Goal: Task Accomplishment & Management: Use online tool/utility

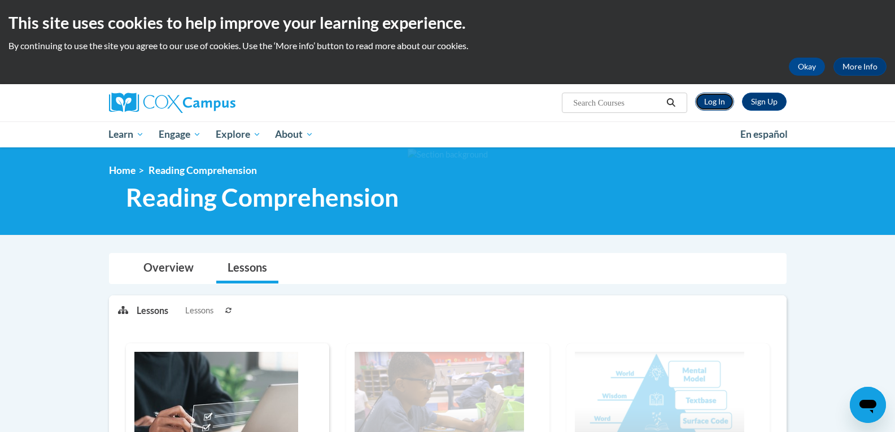
click at [712, 102] on link "Log In" at bounding box center [714, 102] width 39 height 18
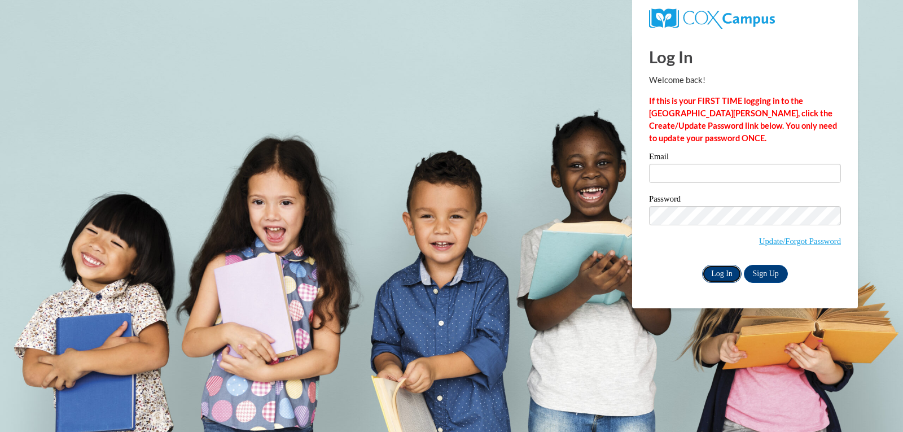
click at [715, 269] on input "Log In" at bounding box center [722, 274] width 40 height 18
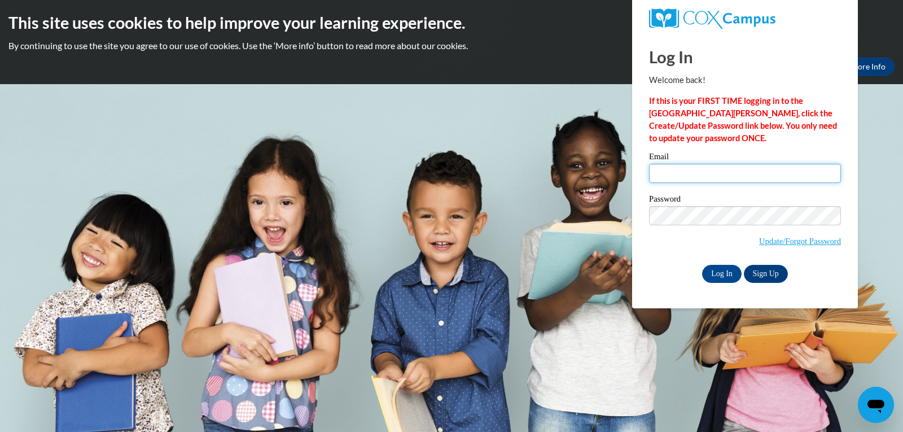
type input "mrreec7760@ung.edu"
click at [733, 273] on input "Log In" at bounding box center [722, 274] width 40 height 18
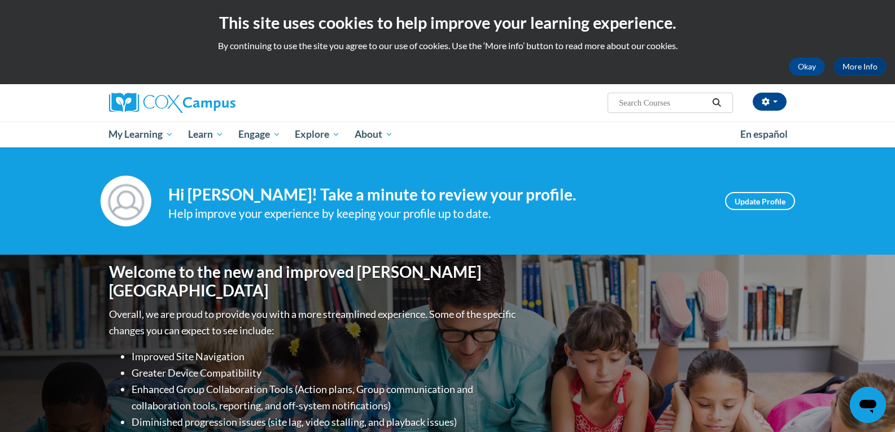
scroll to position [282, 0]
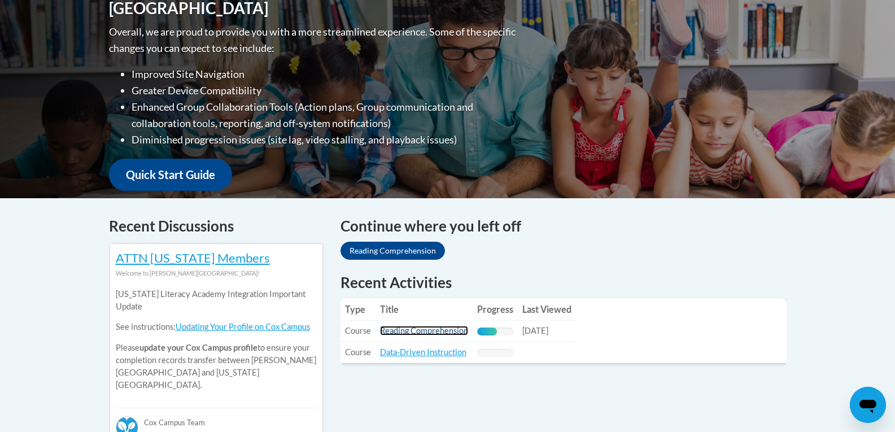
click at [436, 329] on link "Reading Comprehension" at bounding box center [424, 331] width 88 height 10
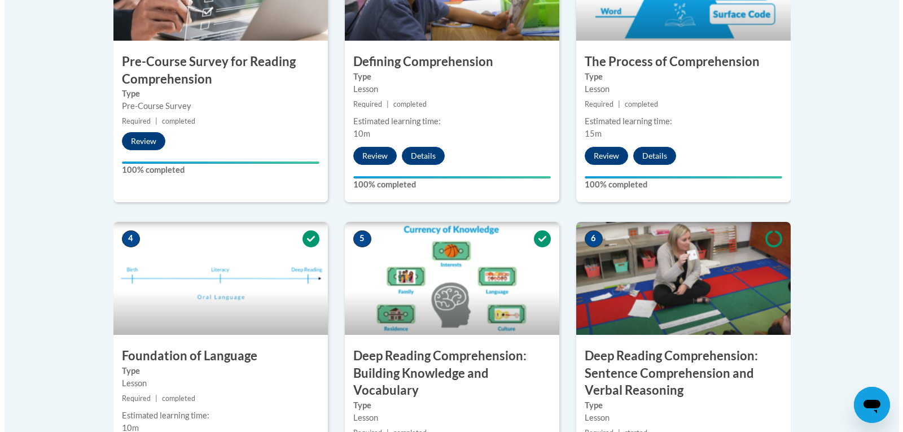
scroll to position [621, 0]
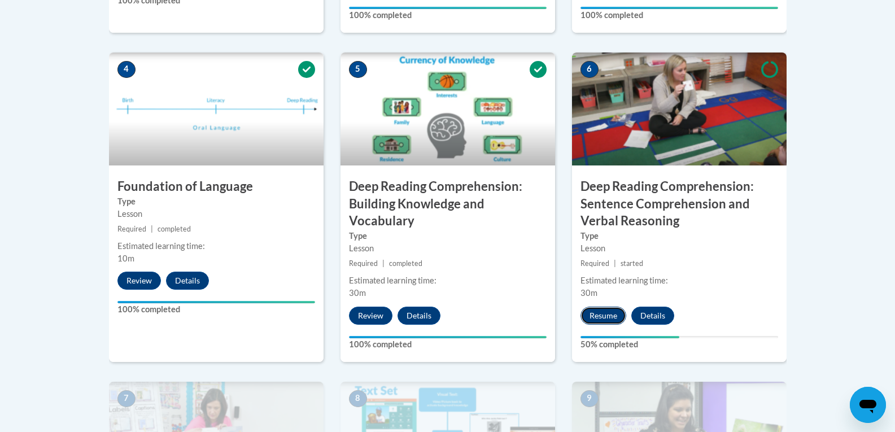
click at [594, 314] on button "Resume" at bounding box center [603, 315] width 46 height 18
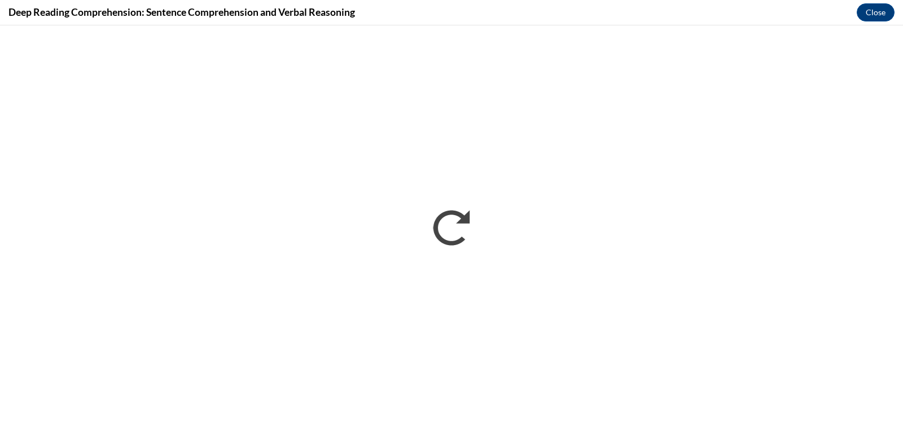
scroll to position [0, 0]
